Goal: Go to known website: Access a specific website the user already knows

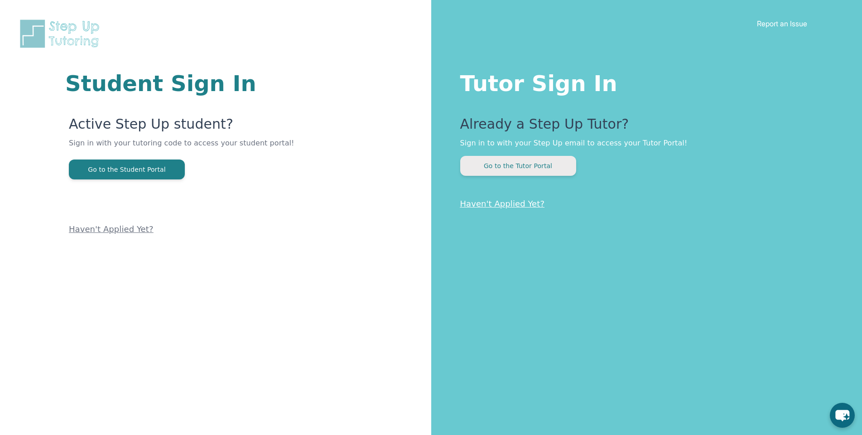
click at [510, 165] on button "Go to the Tutor Portal" at bounding box center [518, 166] width 116 height 20
